Goal: Task Accomplishment & Management: Manage account settings

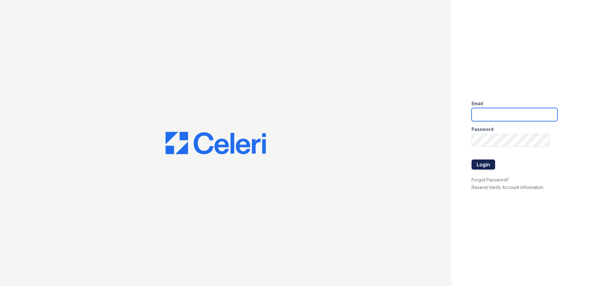
type input "[EMAIL_ADDRESS][DOMAIN_NAME]"
click at [486, 167] on button "Login" at bounding box center [483, 164] width 24 height 10
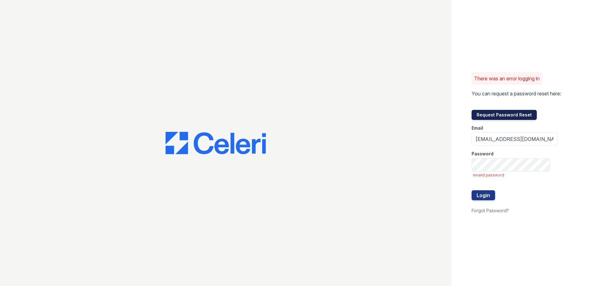
click at [489, 116] on button "Request Password Reset" at bounding box center [503, 115] width 65 height 10
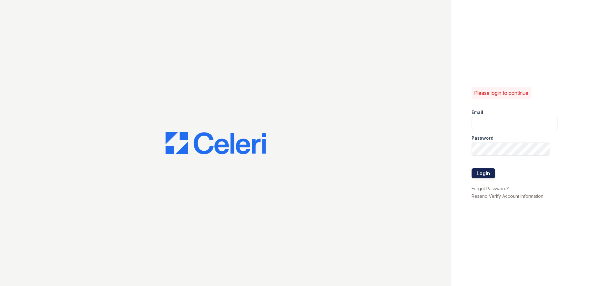
type input "[EMAIL_ADDRESS][DOMAIN_NAME]"
click at [482, 175] on button "Login" at bounding box center [483, 173] width 24 height 10
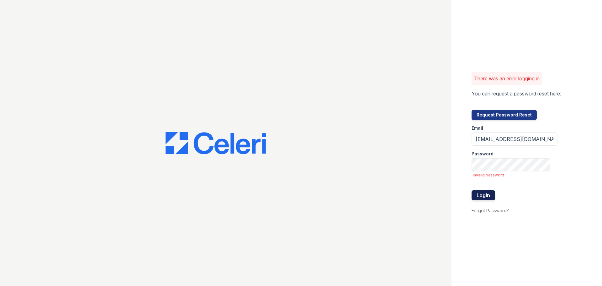
click at [485, 197] on button "Login" at bounding box center [483, 195] width 24 height 10
click at [484, 196] on button "Login" at bounding box center [483, 195] width 24 height 10
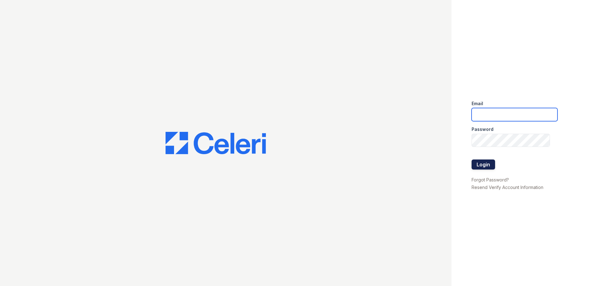
type input "[EMAIL_ADDRESS][DOMAIN_NAME]"
click at [475, 164] on button "Login" at bounding box center [483, 164] width 24 height 10
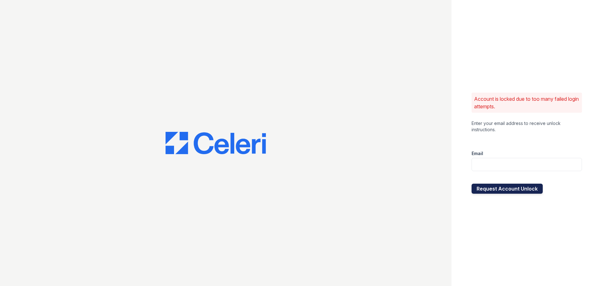
click at [523, 188] on button "Request Account Unlock" at bounding box center [506, 188] width 71 height 10
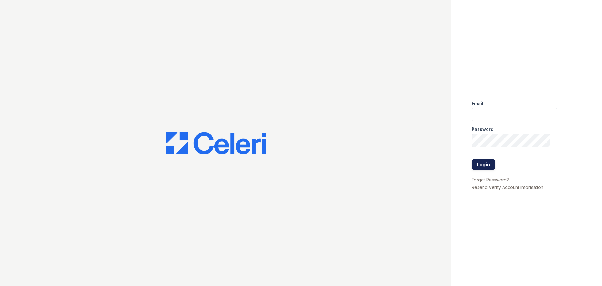
type input "[EMAIL_ADDRESS][DOMAIN_NAME]"
click at [483, 160] on button "Login" at bounding box center [483, 164] width 24 height 10
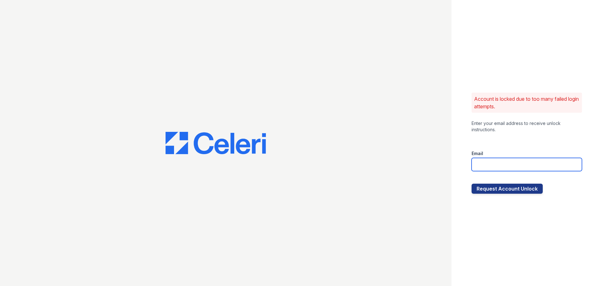
click at [491, 166] on input "email" at bounding box center [526, 164] width 110 height 13
type input "[EMAIL_ADDRESS][DOMAIN_NAME]"
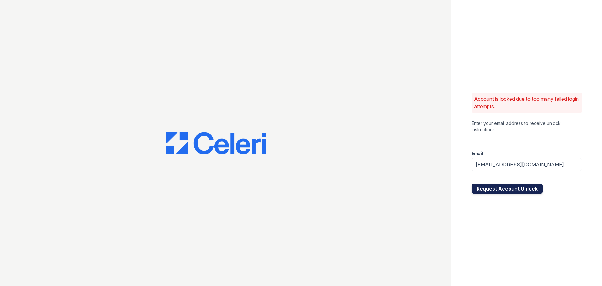
click at [514, 186] on button "Request Account Unlock" at bounding box center [506, 188] width 71 height 10
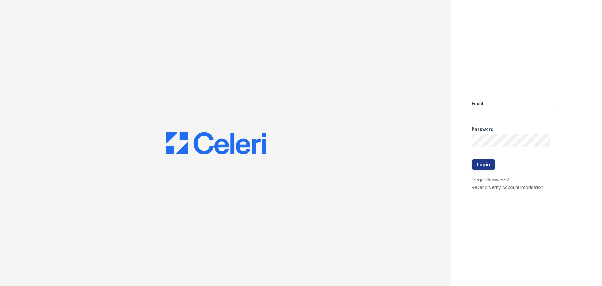
type input "[EMAIL_ADDRESS][DOMAIN_NAME]"
click at [418, 139] on div "Email [EMAIL_ADDRESS][DOMAIN_NAME] Password Login Forgot Password? Resend Verif…" at bounding box center [301, 143] width 602 height 286
click at [483, 160] on button "Login" at bounding box center [483, 164] width 24 height 10
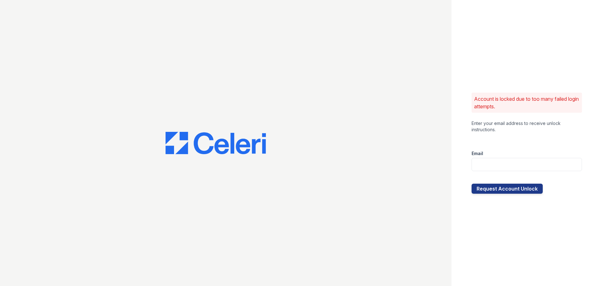
drag, startPoint x: 518, startPoint y: 113, endPoint x: 473, endPoint y: 99, distance: 47.5
click at [473, 99] on div "Account is locked due to too many failed login attempts. Enter your email addre…" at bounding box center [526, 143] width 150 height 286
copy p "Account is locked due to too many failed login attempts."
click at [582, 191] on div "Account is locked due to too many failed login attempts. Enter your email addre…" at bounding box center [526, 143] width 150 height 286
